Goal: Find specific page/section: Find specific page/section

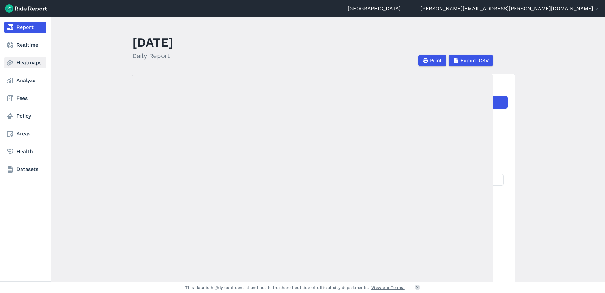
click at [24, 62] on link "Heatmaps" at bounding box center [25, 62] width 42 height 11
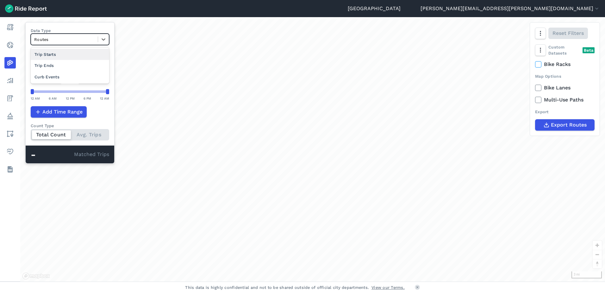
click at [76, 40] on div at bounding box center [64, 39] width 60 height 7
click at [105, 28] on label "Data Type" at bounding box center [70, 31] width 79 height 6
click at [93, 36] on div at bounding box center [64, 39] width 60 height 7
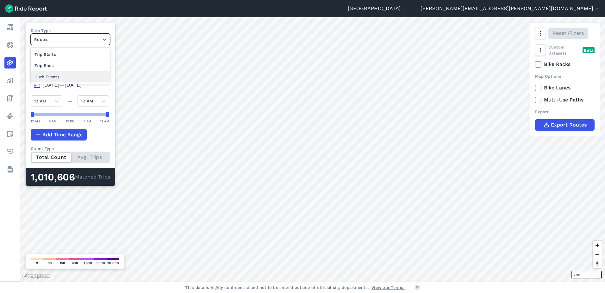
click at [72, 76] on div "Curb Events" at bounding box center [70, 76] width 79 height 11
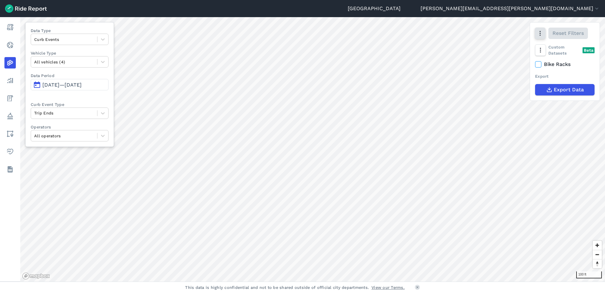
click at [537, 34] on icon "button" at bounding box center [540, 33] width 6 height 6
click at [504, 100] on label "Heatmap" at bounding box center [507, 100] width 37 height 13
click at [489, 36] on input "Heatmap" at bounding box center [489, 34] width 0 height 4
